Goal: Task Accomplishment & Management: Manage account settings

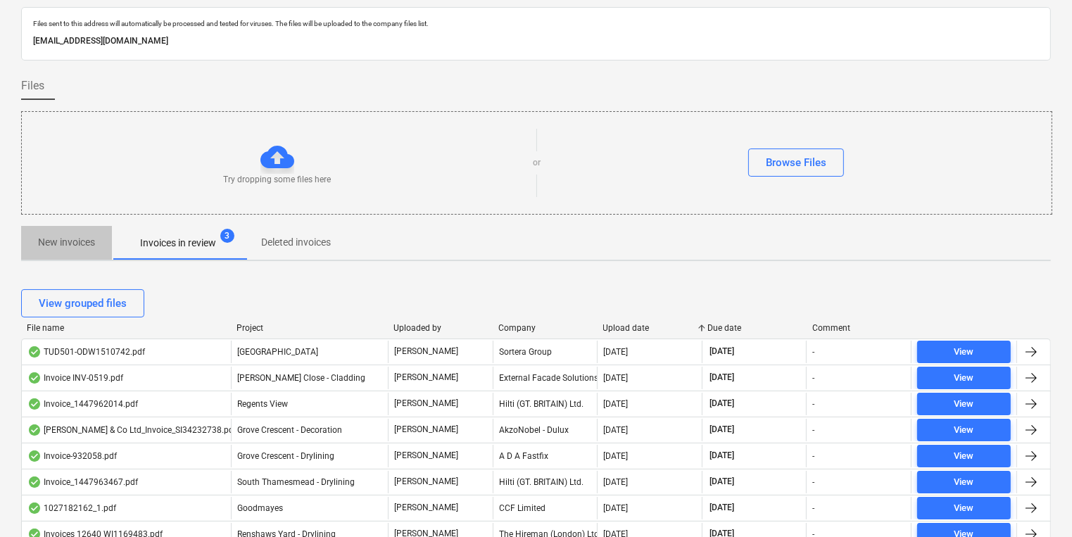
click at [110, 238] on span "New invoices" at bounding box center [66, 242] width 91 height 23
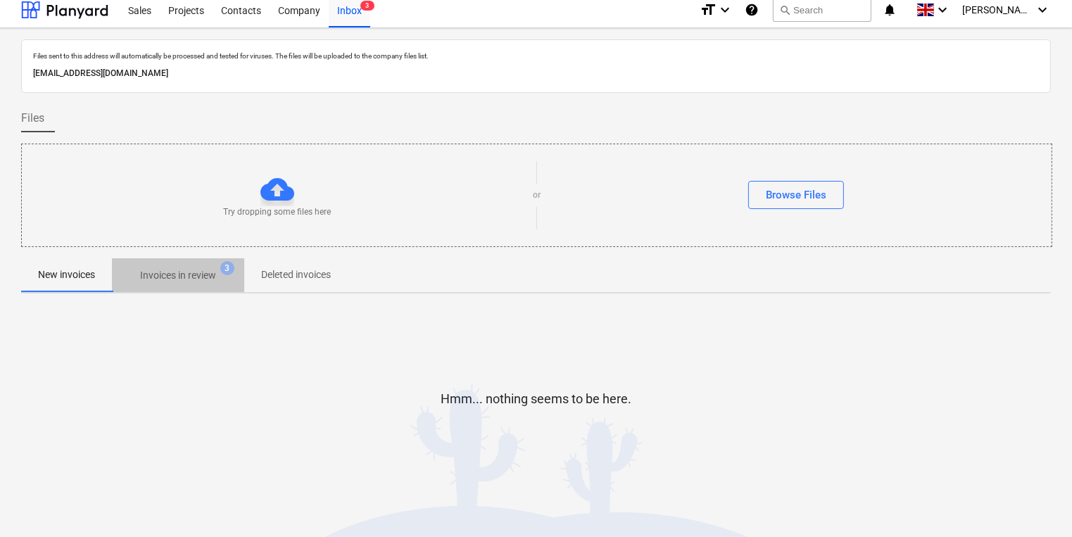
click at [183, 258] on button "Invoices in review 3" at bounding box center [178, 275] width 132 height 34
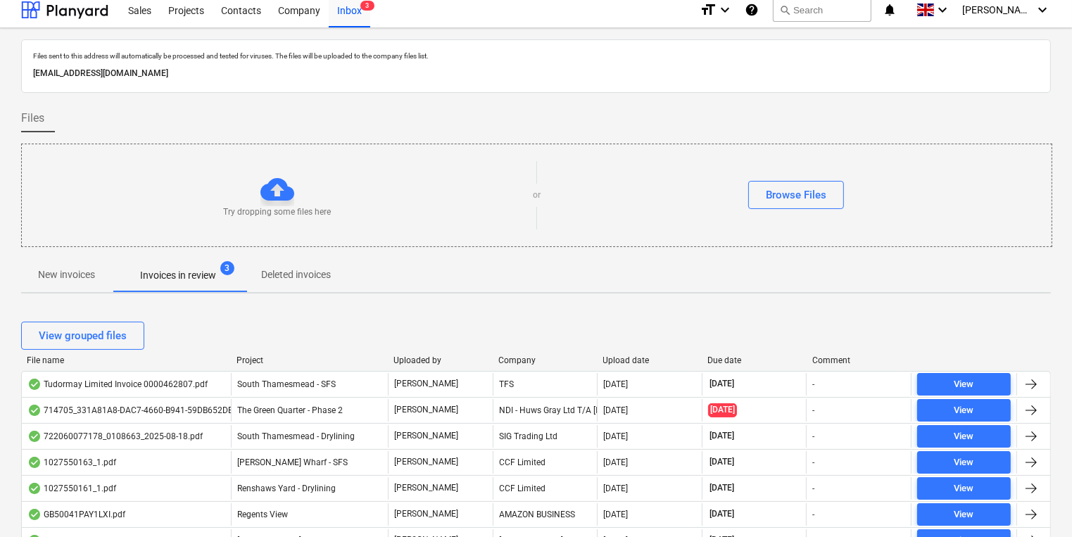
click at [186, 262] on span "Invoices in review 3" at bounding box center [178, 274] width 132 height 25
click at [50, 269] on p "New invoices" at bounding box center [66, 274] width 57 height 15
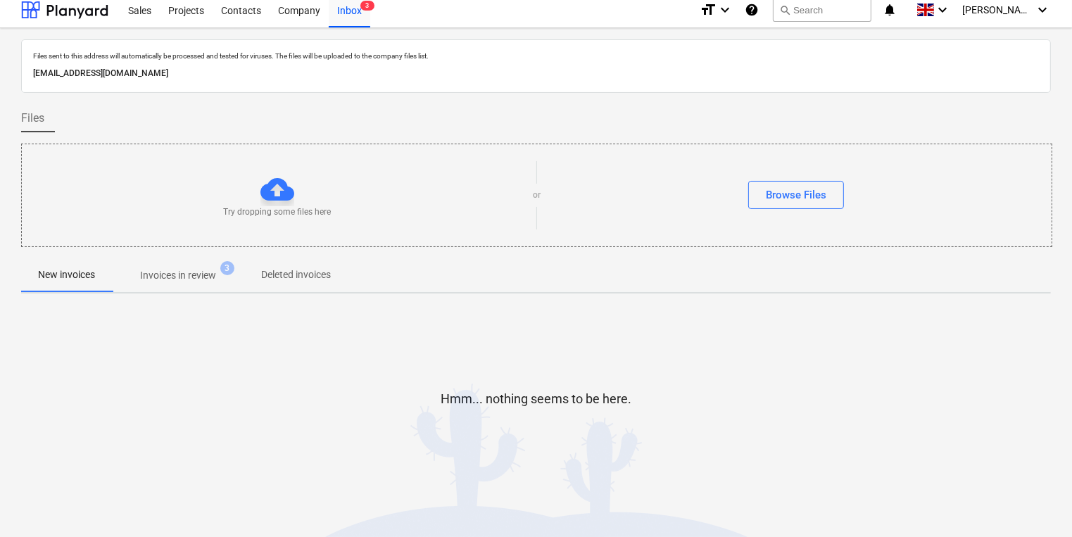
click at [160, 277] on p "Invoices in review" at bounding box center [178, 275] width 76 height 15
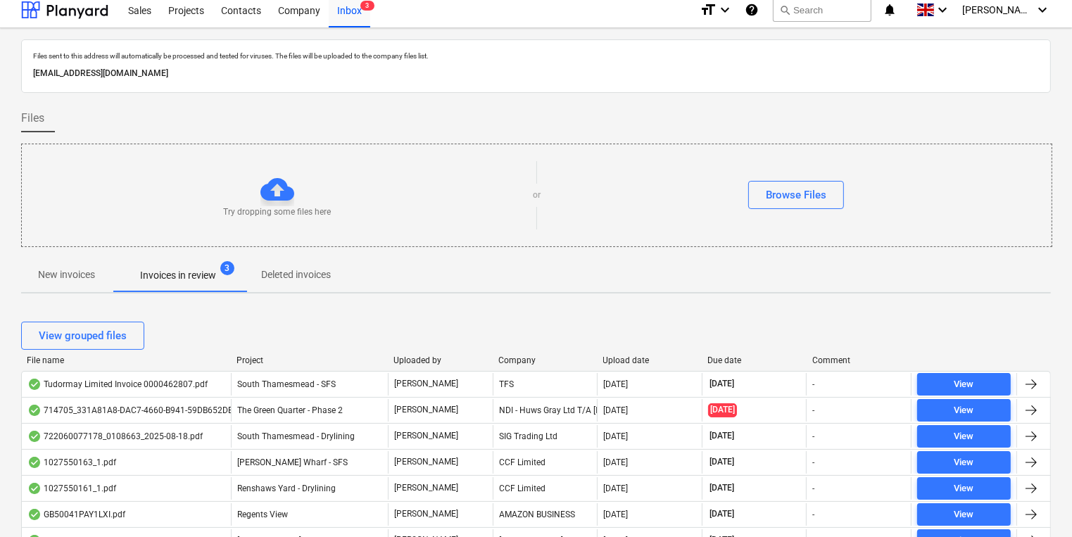
click at [75, 267] on p "New invoices" at bounding box center [66, 274] width 57 height 15
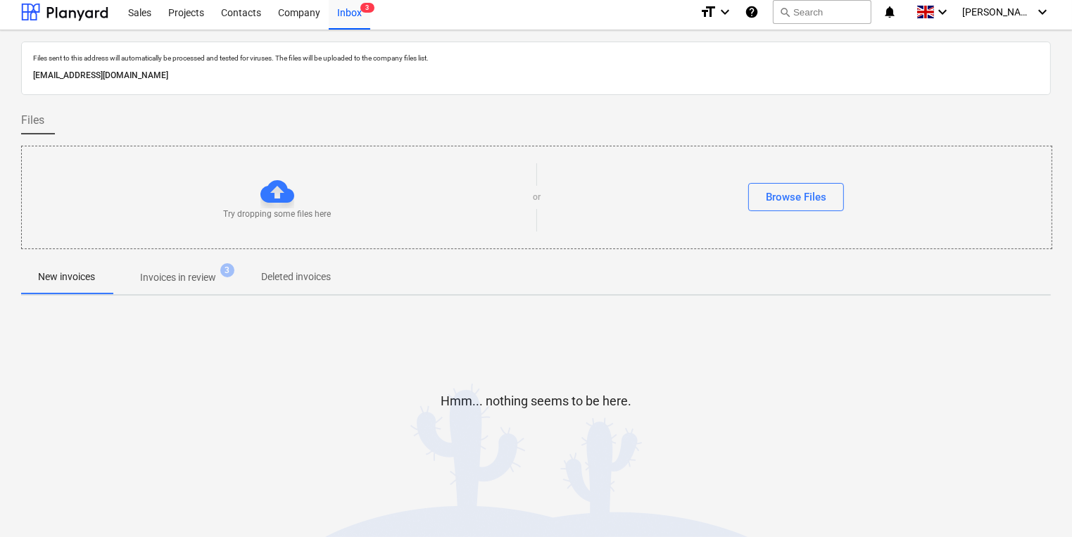
scroll to position [8, 0]
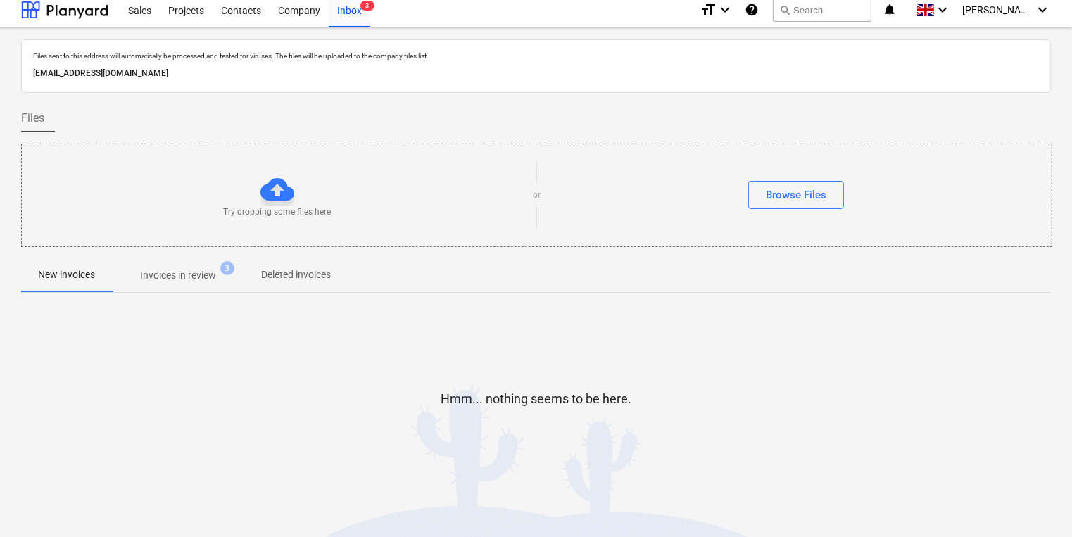
click at [357, 478] on div "Hmm... nothing seems to be here." at bounding box center [535, 410] width 1029 height 211
